Goal: Check status: Check status

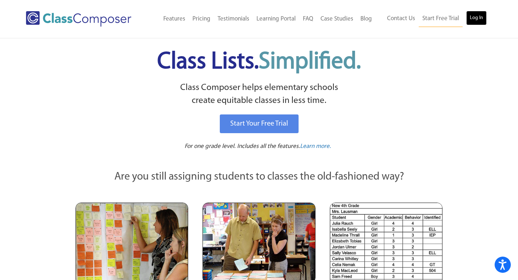
click at [471, 16] on link "Log In" at bounding box center [476, 18] width 20 height 14
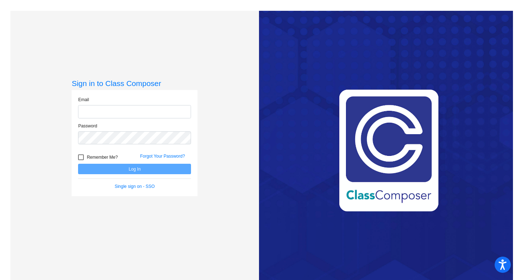
type input "[EMAIL_ADDRESS][DOMAIN_NAME]"
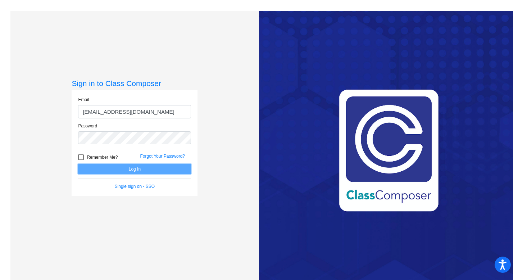
click at [118, 168] on button "Log In" at bounding box center [134, 169] width 113 height 10
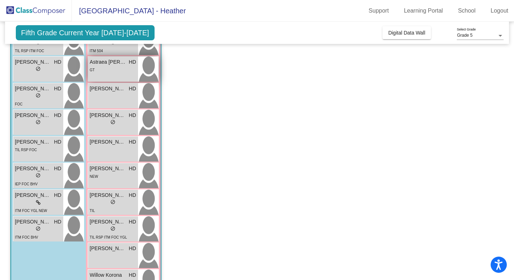
scroll to position [113, 0]
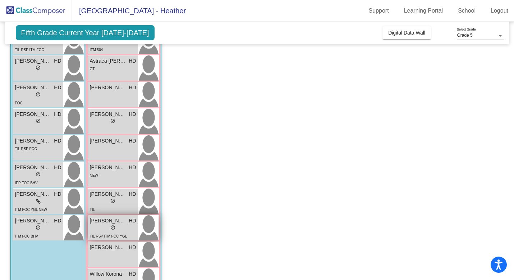
click at [109, 224] on span "[PERSON_NAME]" at bounding box center [108, 221] width 36 height 8
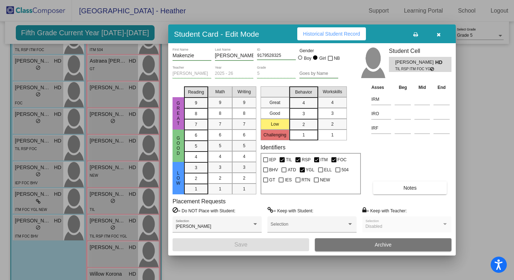
click at [405, 189] on span "Notes" at bounding box center [409, 188] width 13 height 6
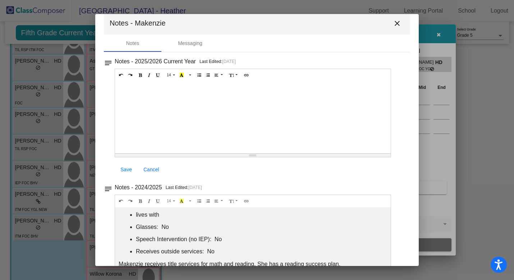
scroll to position [0, 0]
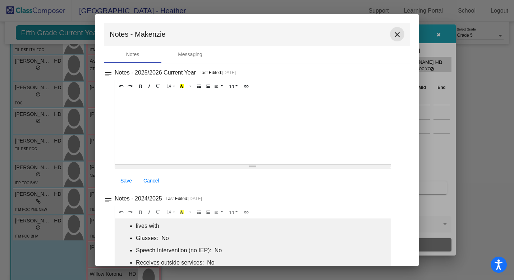
click at [393, 33] on mat-icon "close" at bounding box center [397, 34] width 9 height 9
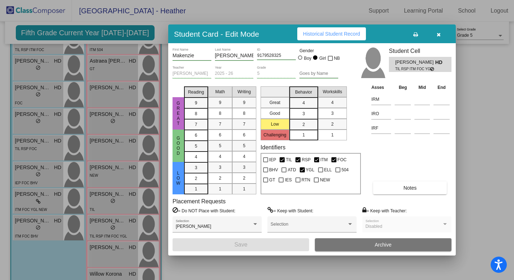
click at [347, 33] on span "Historical Student Record" at bounding box center [331, 34] width 57 height 6
click at [438, 35] on icon "button" at bounding box center [439, 34] width 4 height 5
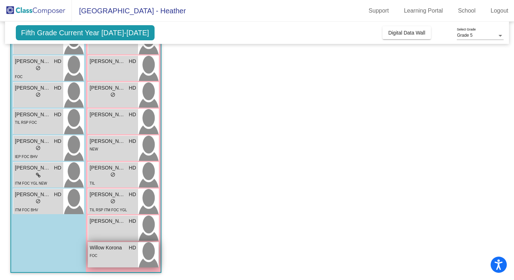
click at [105, 253] on div "FOC" at bounding box center [113, 255] width 46 height 8
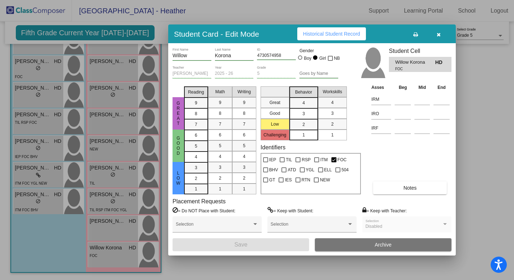
click at [323, 40] on button "Historical Student Record" at bounding box center [331, 33] width 69 height 13
